Goal: Transaction & Acquisition: Purchase product/service

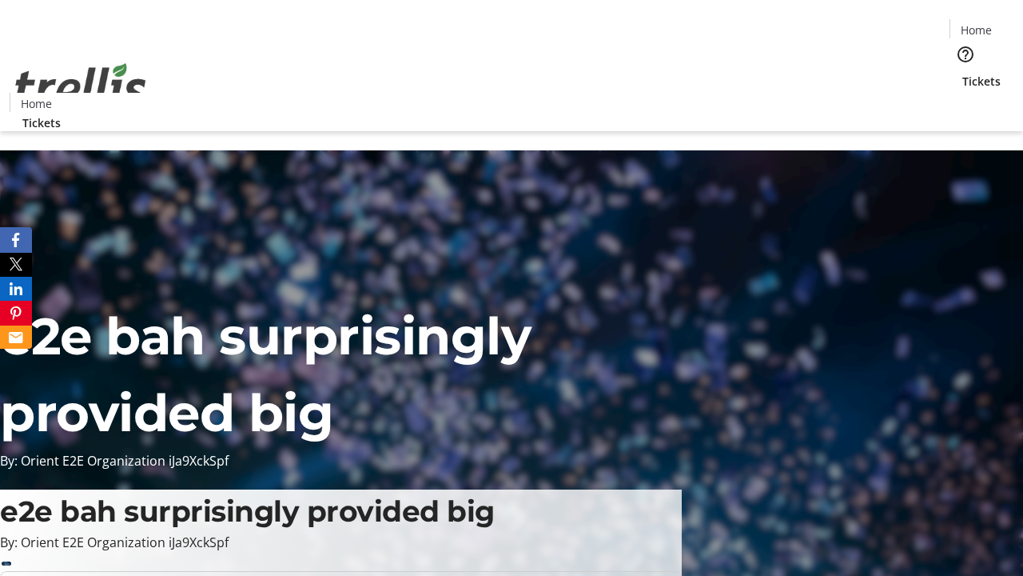
click at [963, 73] on span "Tickets" at bounding box center [982, 81] width 38 height 17
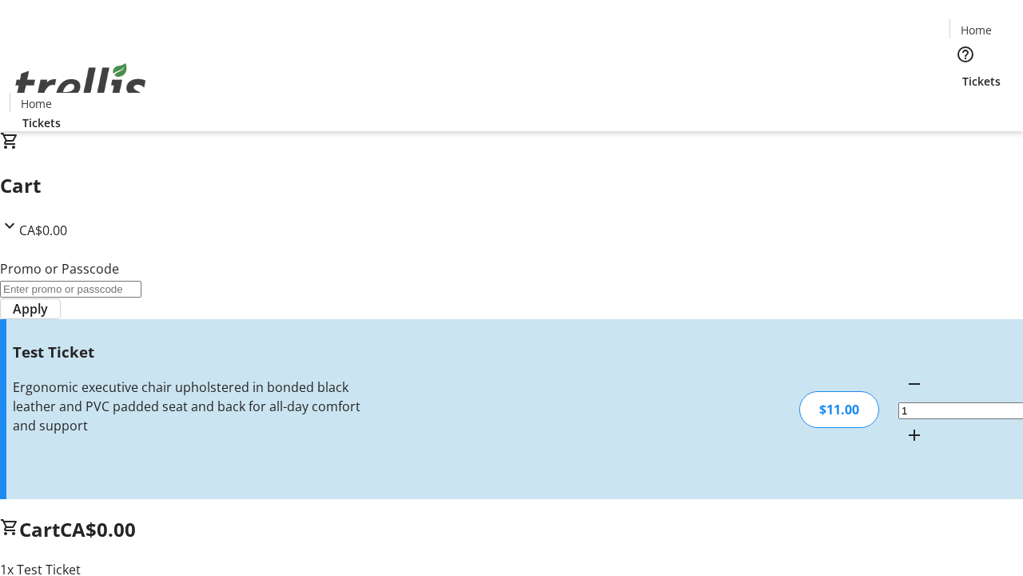
type input "UNLOCK"
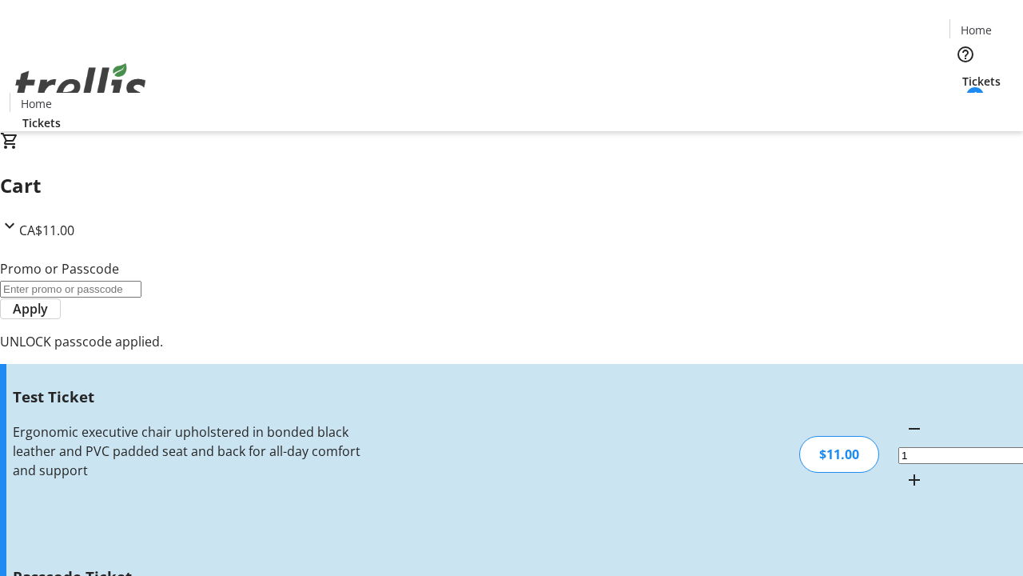
type input "5"
